Goal: Task Accomplishment & Management: Use online tool/utility

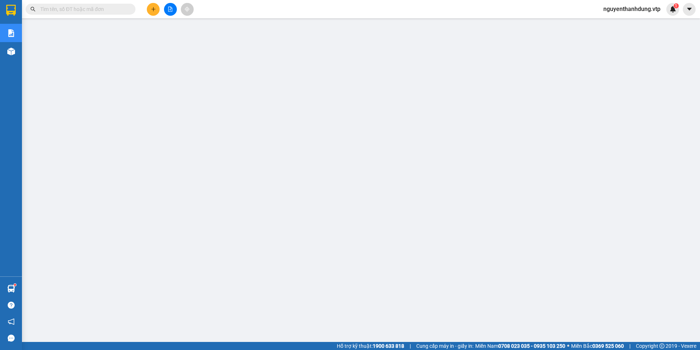
click at [175, 15] on div at bounding box center [170, 9] width 55 height 13
click at [168, 10] on icon "file-add" at bounding box center [170, 9] width 5 height 5
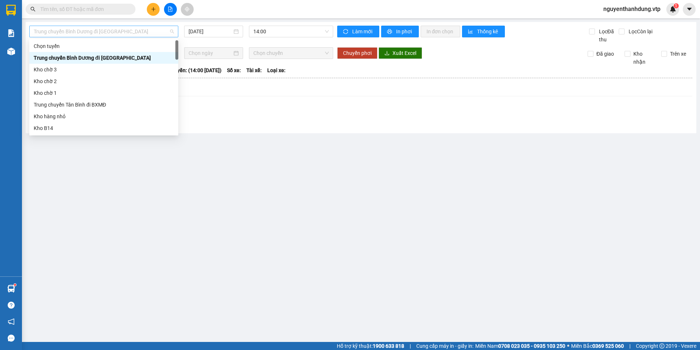
click at [142, 33] on span "Trung chuyển Bình Dương đi [GEOGRAPHIC_DATA]" at bounding box center [104, 31] width 140 height 11
type input "CJ"
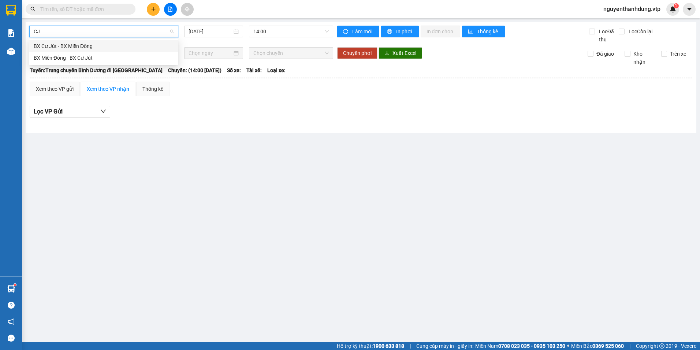
click at [121, 42] on div "BX Cư Jút - BX Miền Đông" at bounding box center [104, 46] width 140 height 8
type input "[DATE]"
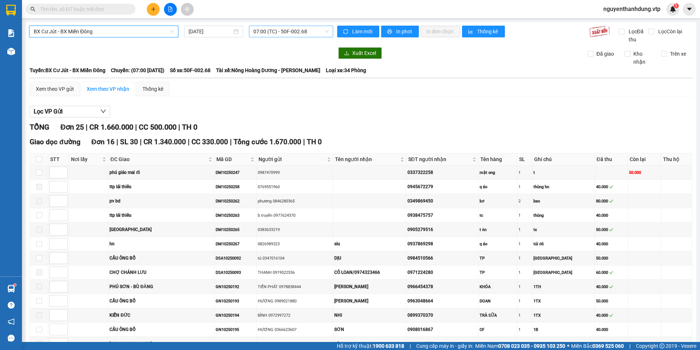
click at [313, 31] on span "07:00 (TC) - 50F-002.68" at bounding box center [291, 31] width 76 height 11
click at [298, 67] on div "20:30 - 50H-808.27" at bounding box center [279, 70] width 57 height 8
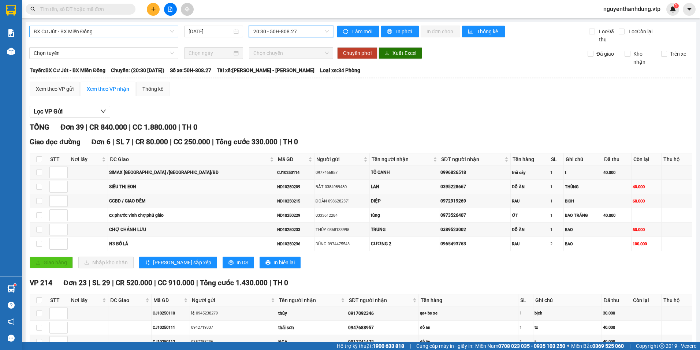
scroll to position [37, 0]
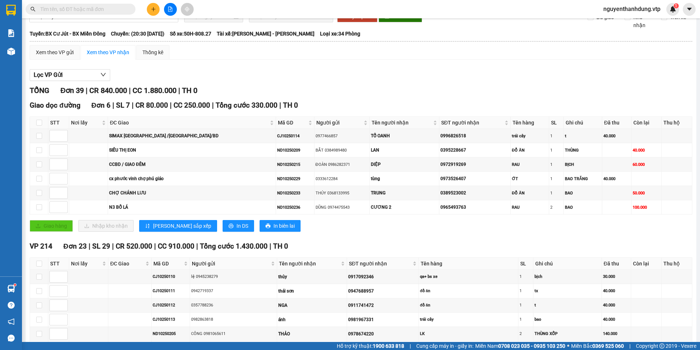
click at [637, 13] on span "nguyenthanhdung.vtp" at bounding box center [631, 8] width 69 height 9
click at [630, 20] on span "Đăng xuất" at bounding box center [634, 23] width 55 height 8
